Goal: Information Seeking & Learning: Understand process/instructions

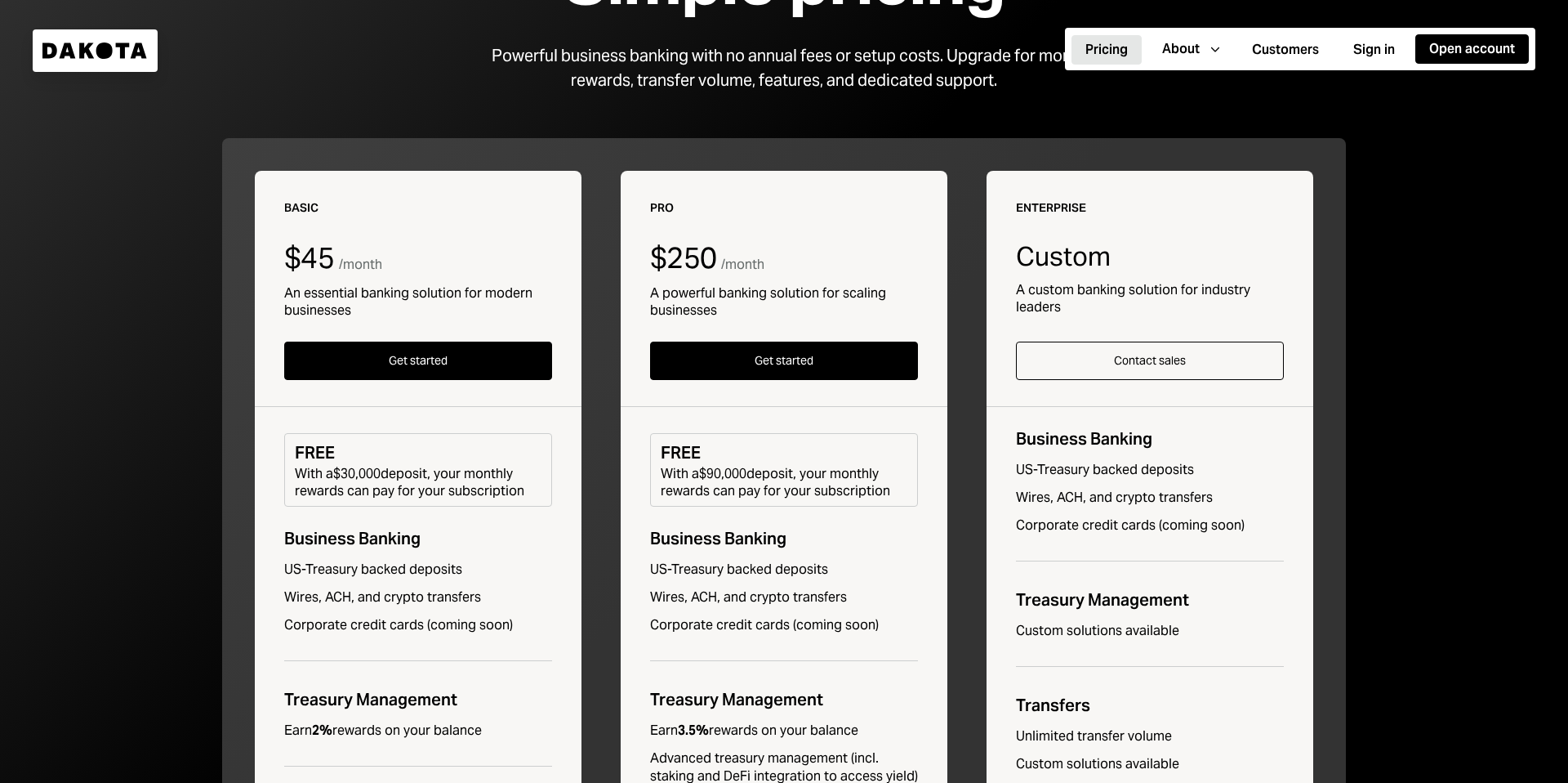
scroll to position [191, 0]
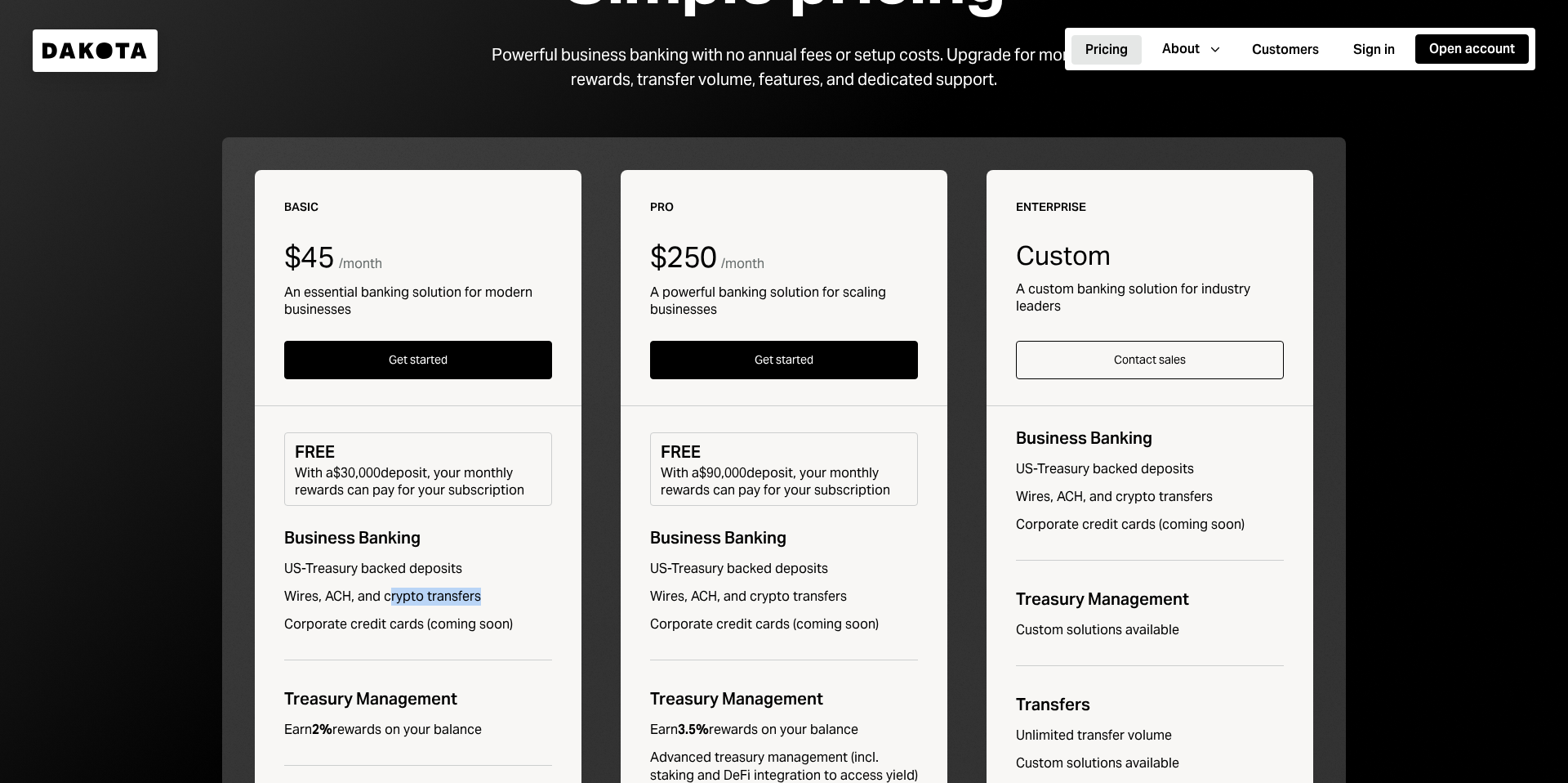
drag, startPoint x: 385, startPoint y: 598, endPoint x: 510, endPoint y: 595, distance: 125.0
click at [510, 595] on div "Wires, ACH, and crypto transfers" at bounding box center [418, 596] width 268 height 18
drag, startPoint x: 382, startPoint y: 594, endPoint x: 513, endPoint y: 589, distance: 131.1
click at [513, 589] on div "Wires, ACH, and crypto transfers" at bounding box center [418, 596] width 268 height 18
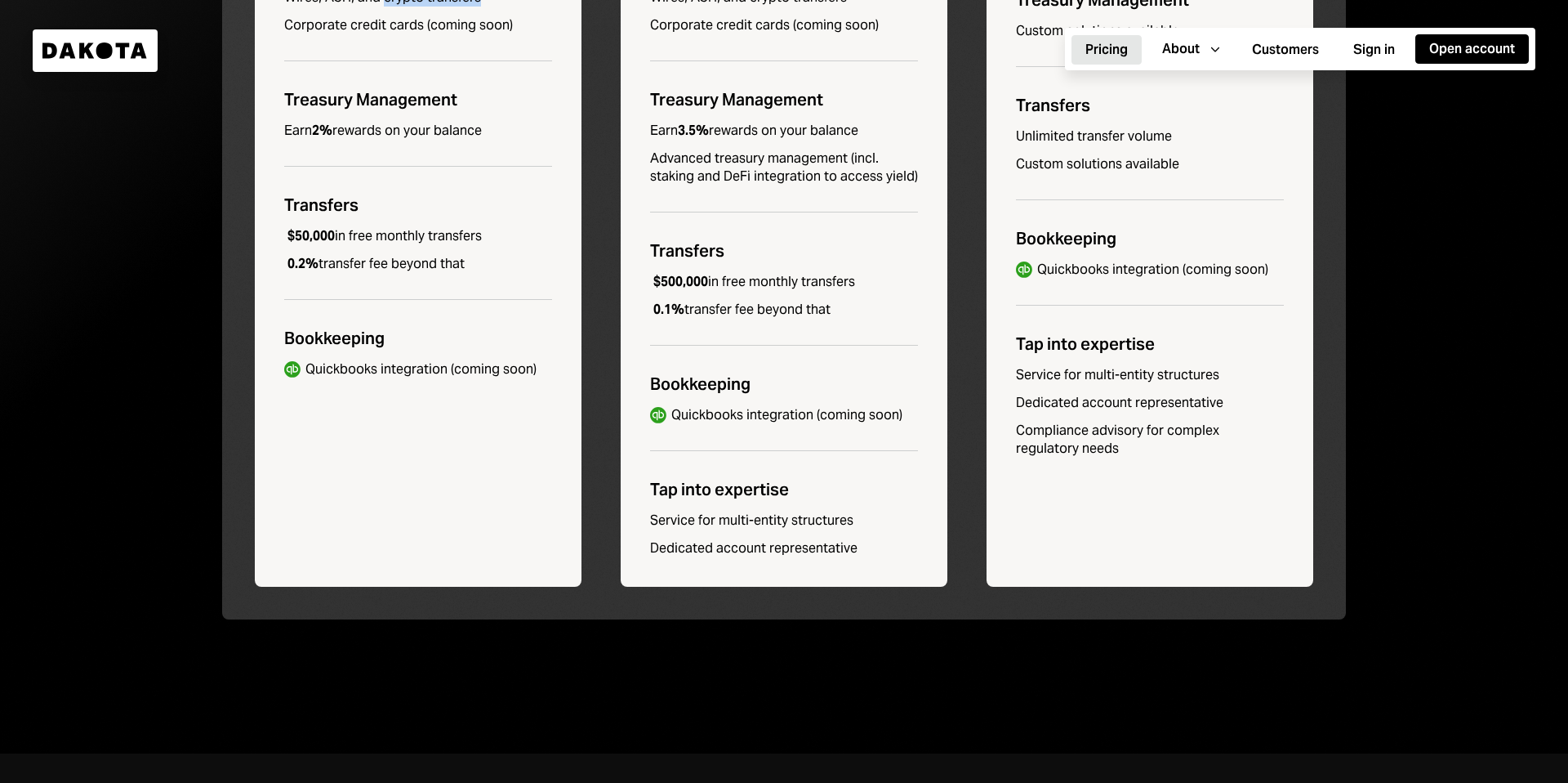
scroll to position [915, 0]
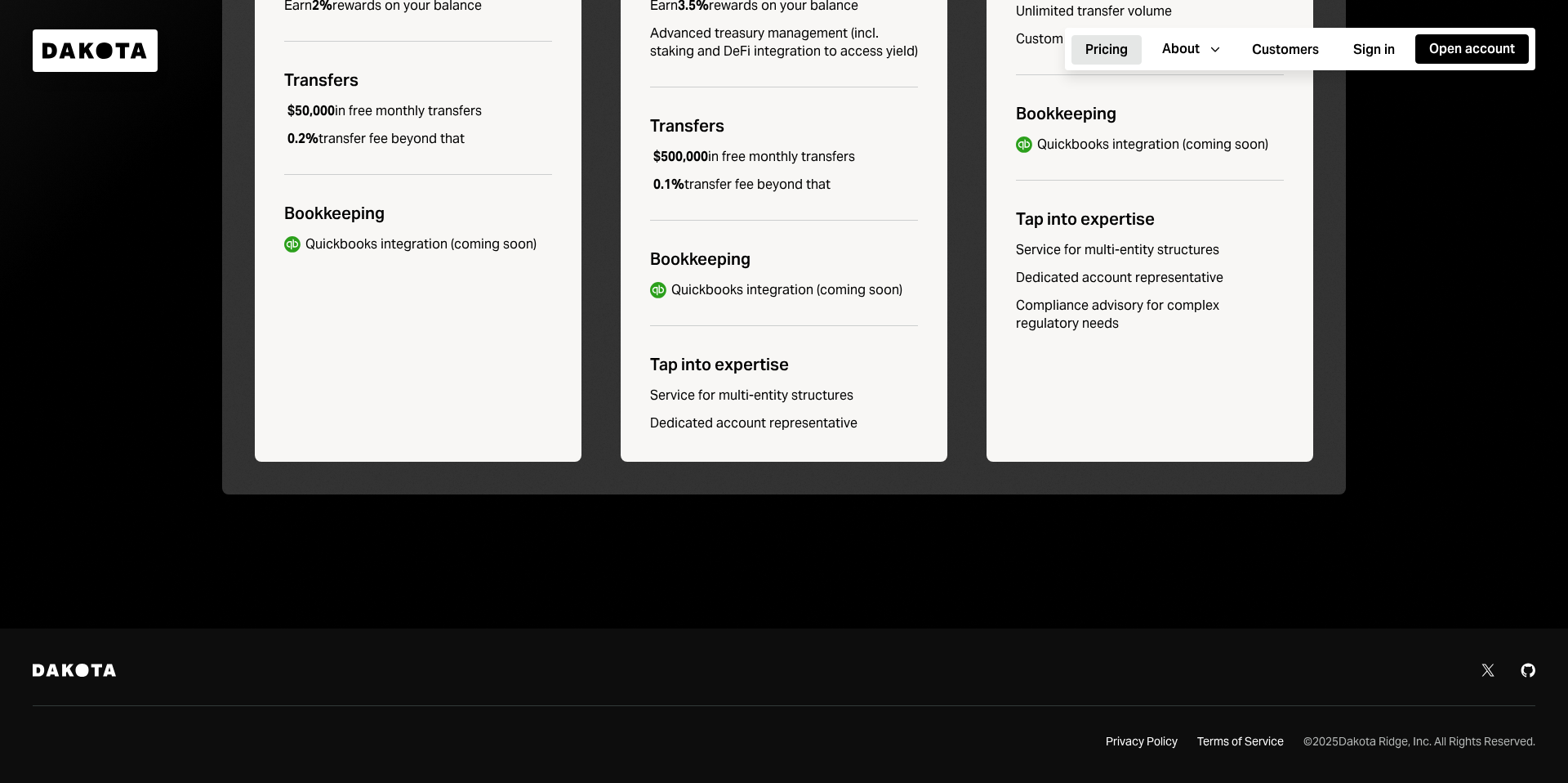
click at [1228, 750] on div "Dakota Twitter Github Privacy Policy Terms of Service © 2025 Dakota Ridge, Inc.…" at bounding box center [784, 705] width 1568 height 155
click at [1226, 744] on div "Terms of Service" at bounding box center [1240, 742] width 87 height 16
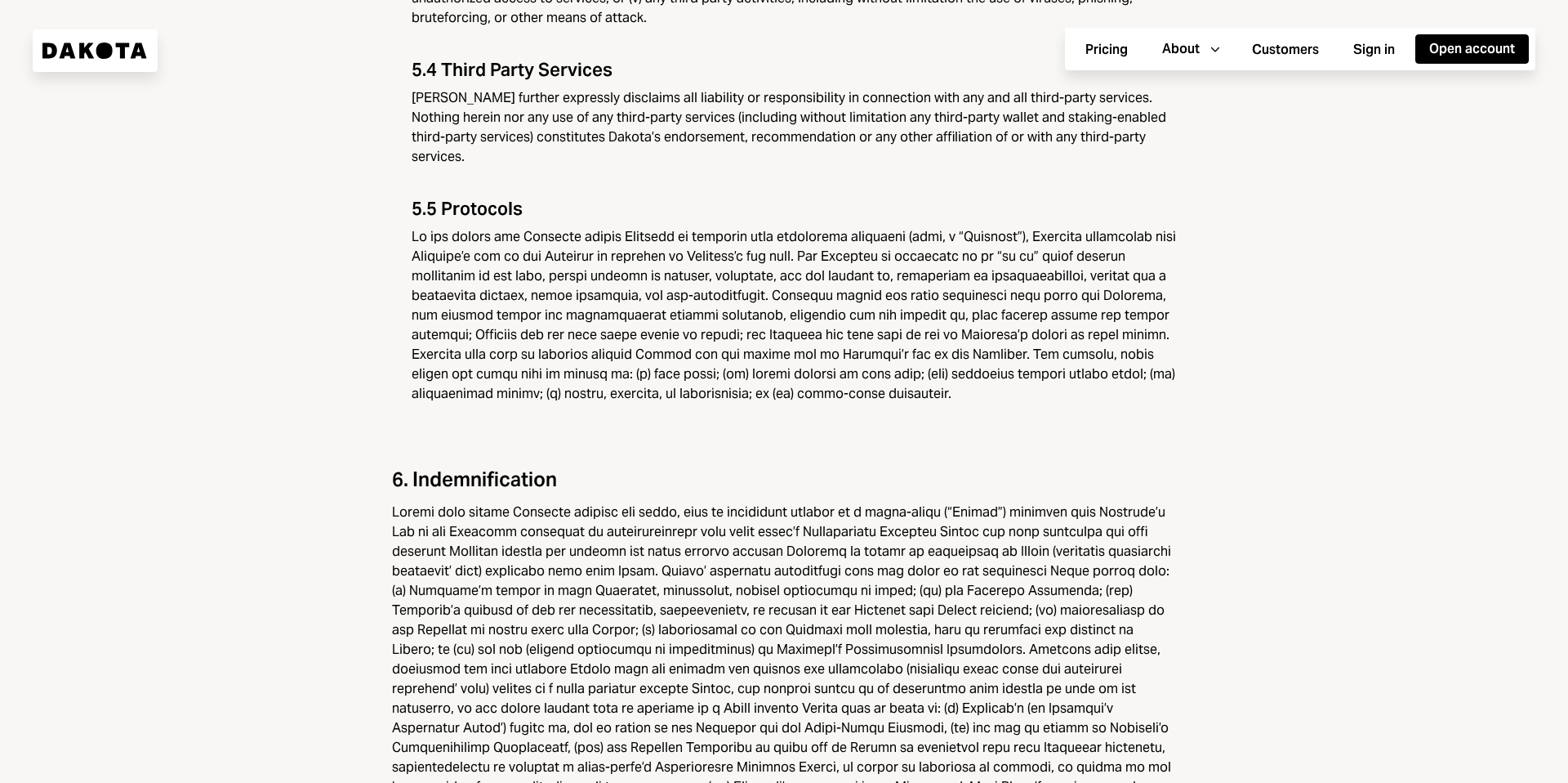
scroll to position [5767, 0]
